Goal: Task Accomplishment & Management: Complete application form

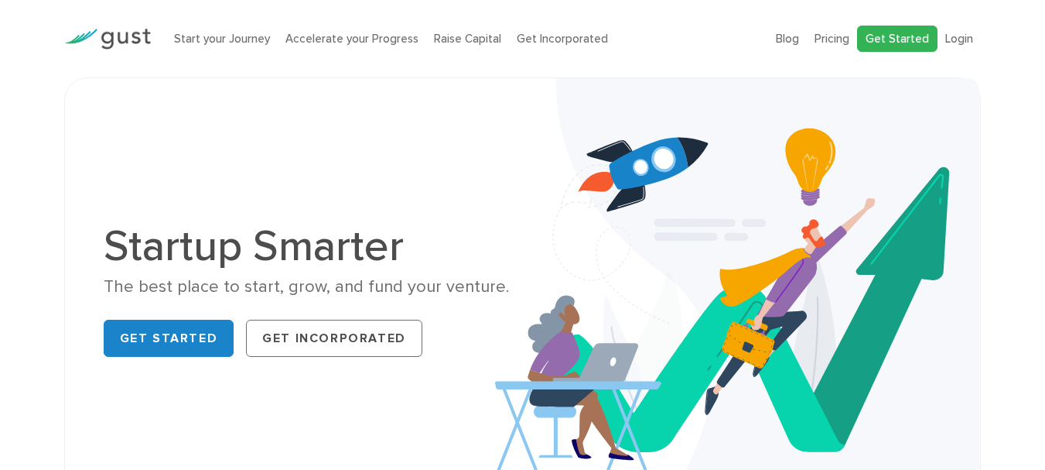
click at [886, 37] on link "Get Started" at bounding box center [897, 39] width 80 height 27
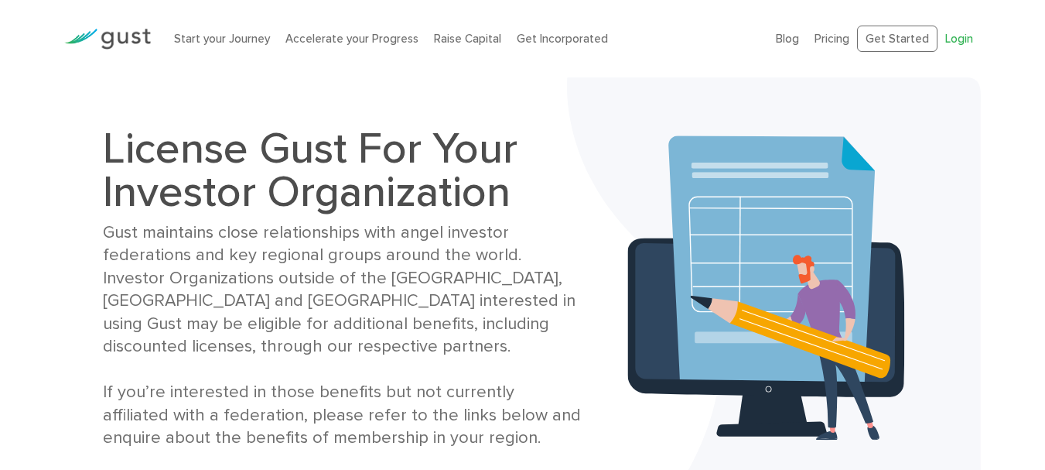
click at [955, 39] on link "Login" at bounding box center [959, 39] width 28 height 14
